Goal: Navigation & Orientation: Find specific page/section

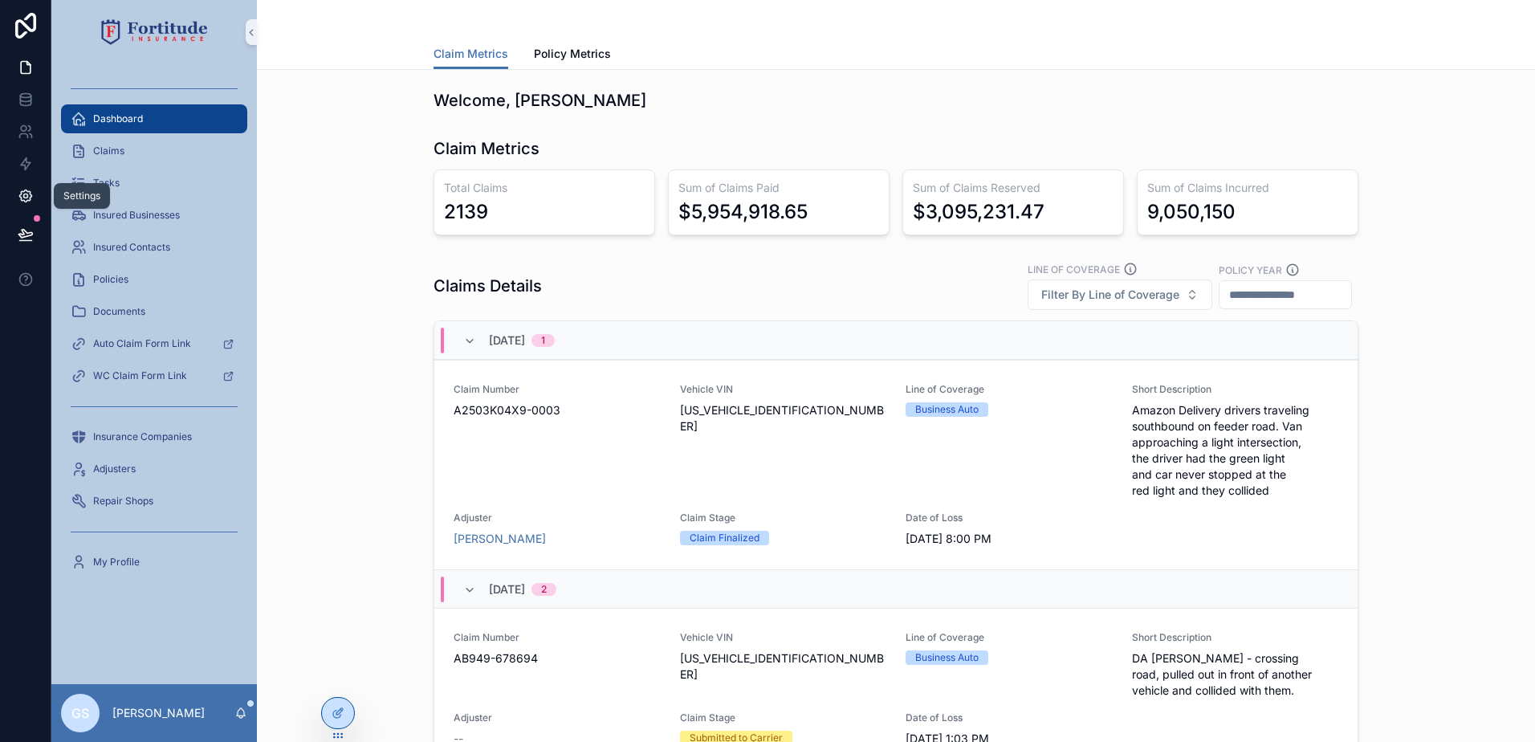
click at [20, 197] on icon at bounding box center [25, 196] width 12 height 12
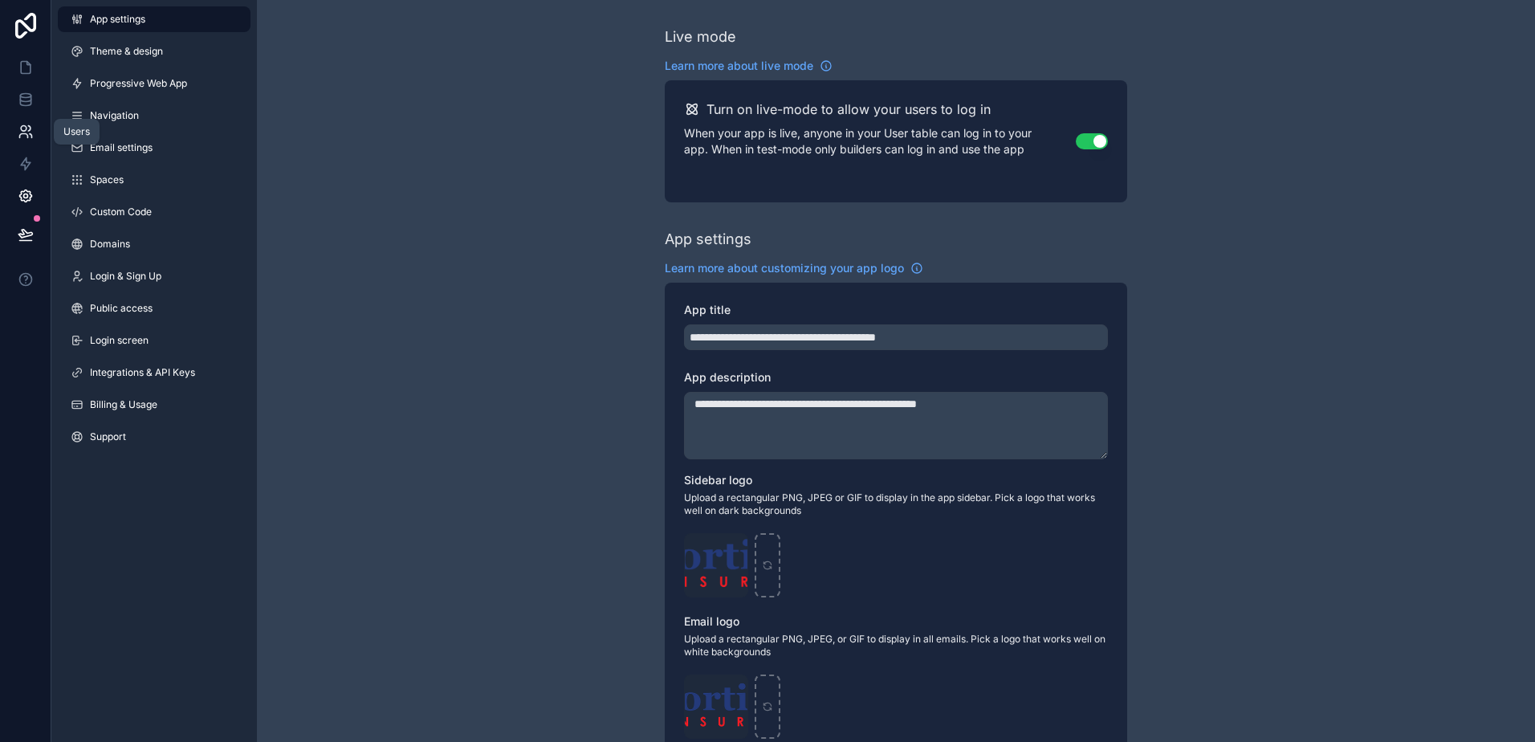
click at [33, 126] on link at bounding box center [25, 132] width 51 height 32
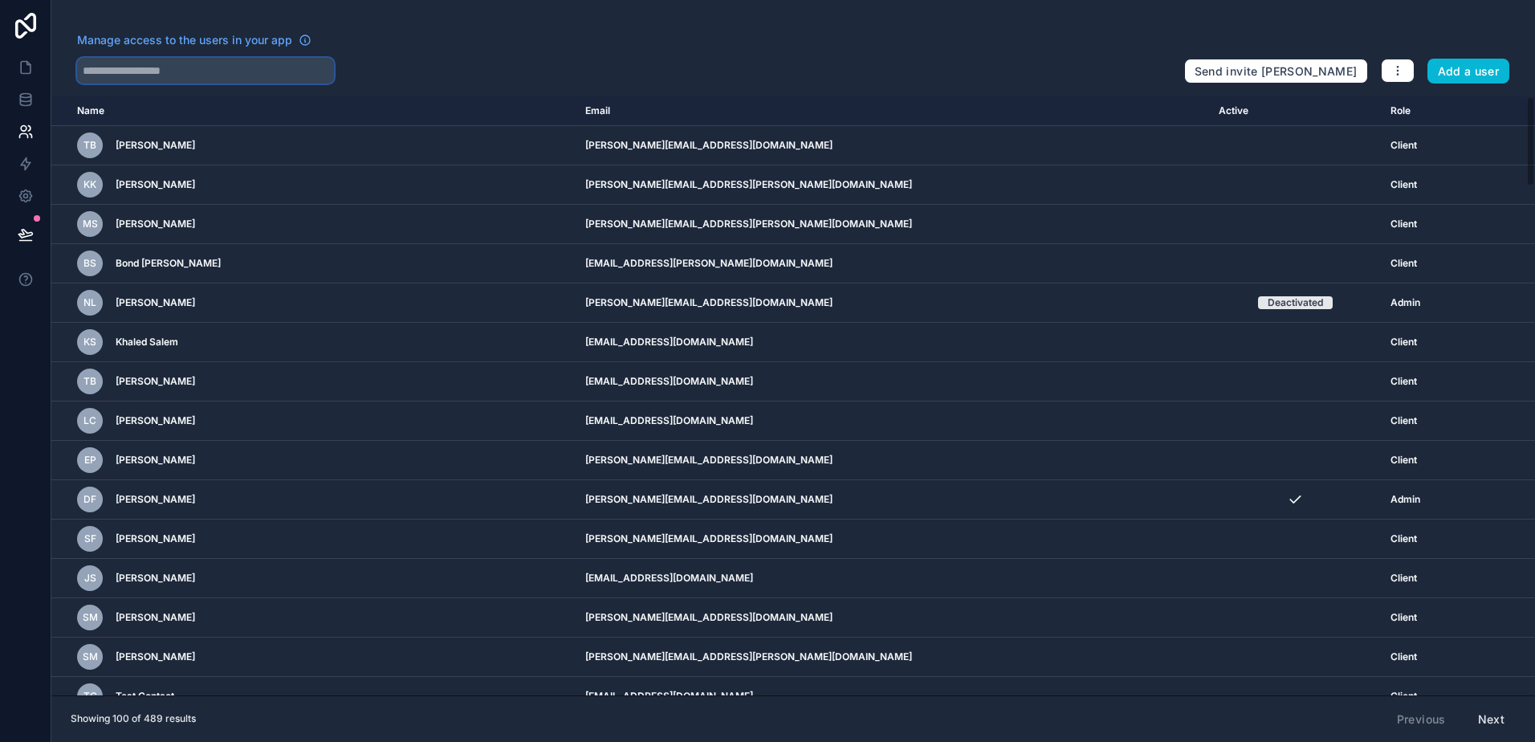
click at [223, 74] on input "text" at bounding box center [205, 71] width 257 height 26
type input "******"
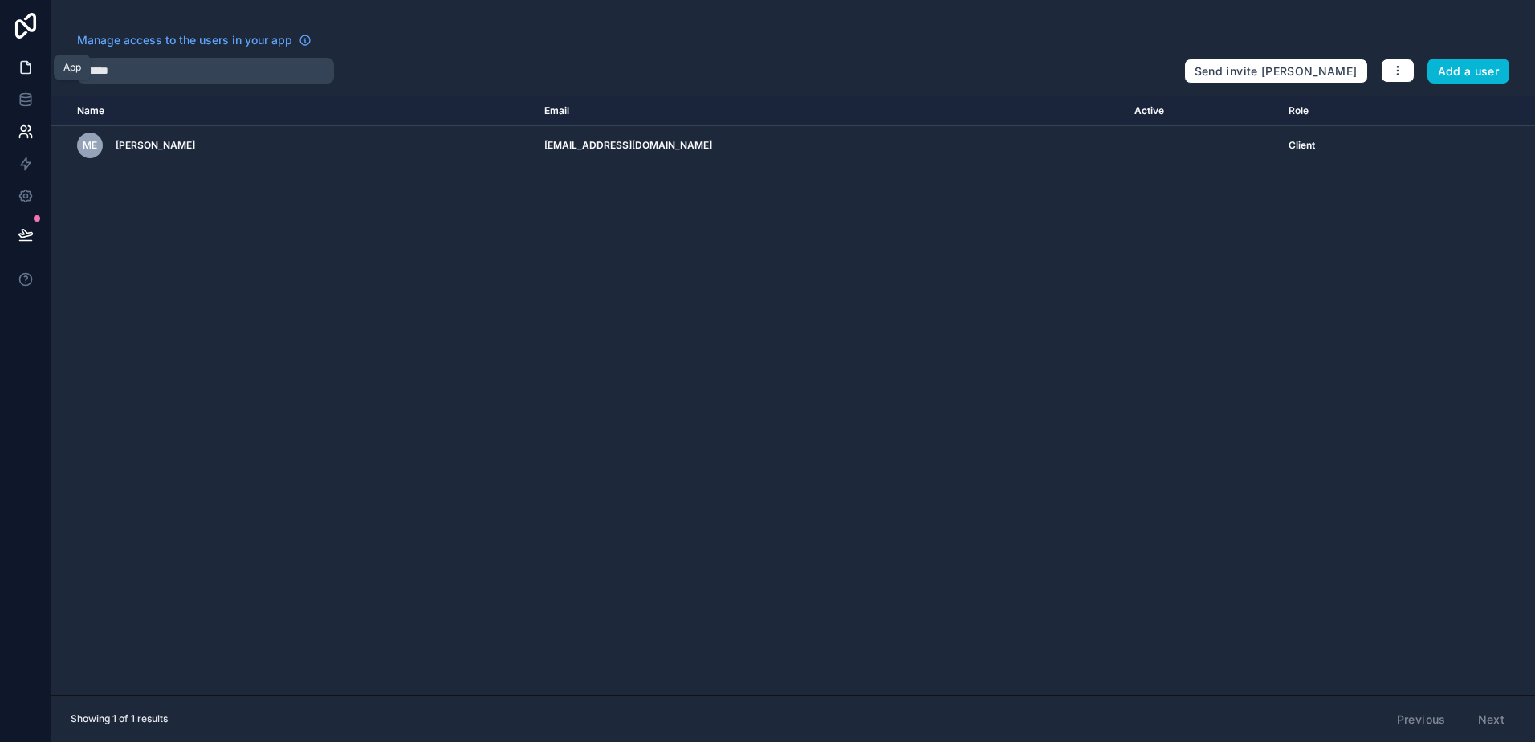
click at [20, 73] on icon at bounding box center [26, 67] width 16 height 16
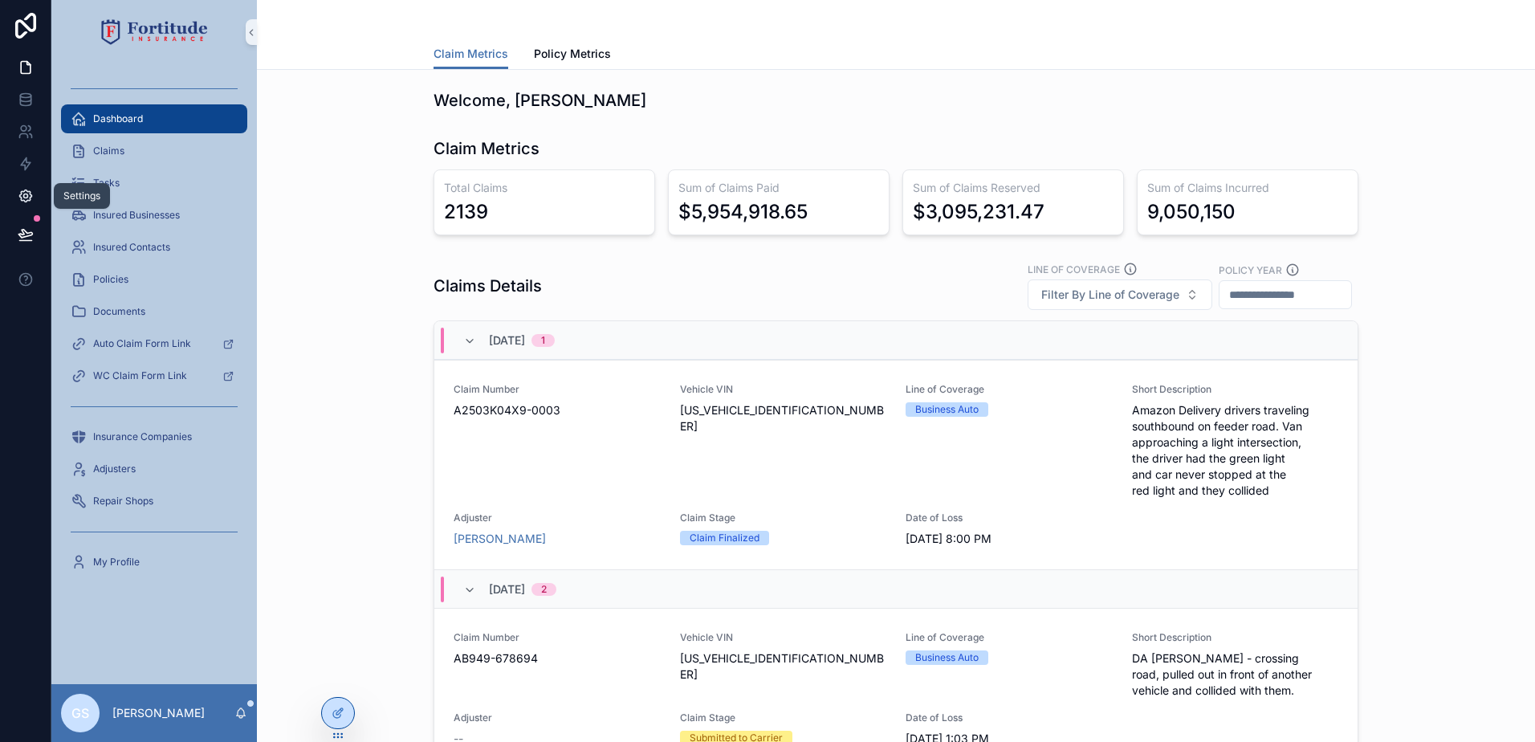
click at [24, 182] on link at bounding box center [25, 196] width 51 height 32
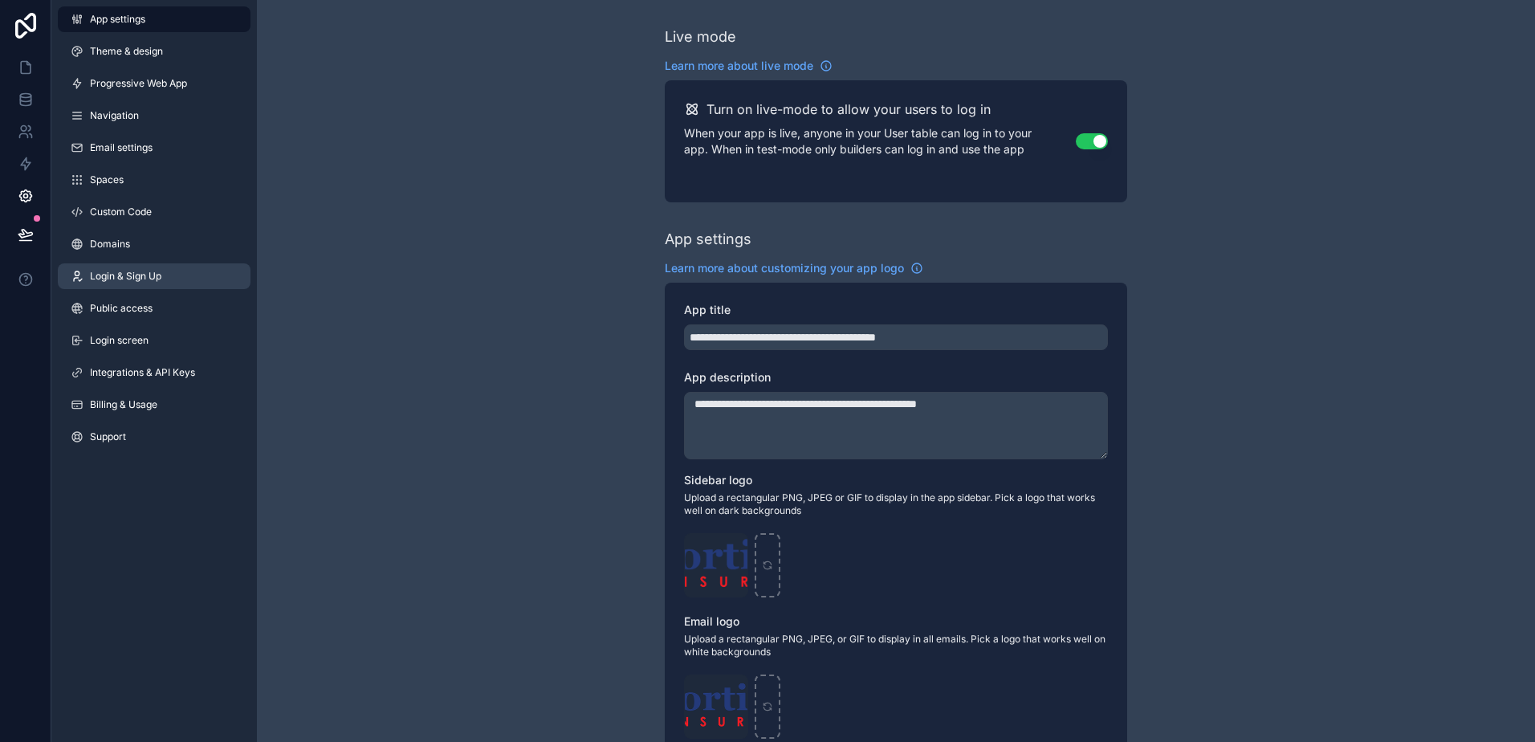
click at [127, 274] on span "Login & Sign Up" at bounding box center [125, 276] width 71 height 13
